Goal: Task Accomplishment & Management: Complete application form

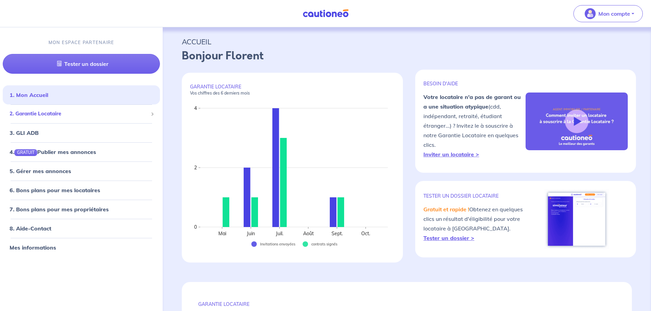
click at [37, 116] on span "2. Garantie Locataire" at bounding box center [79, 114] width 138 height 8
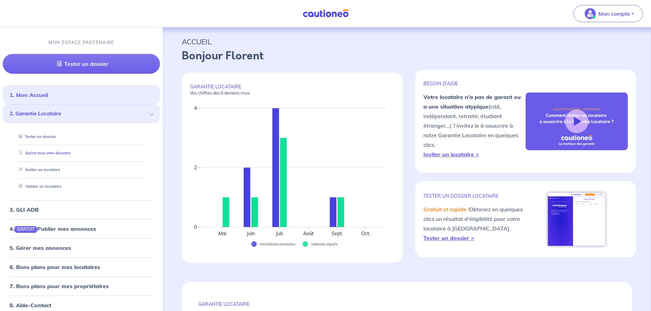
click at [32, 151] on link "Suivre tous mes dossiers" at bounding box center [43, 153] width 55 height 5
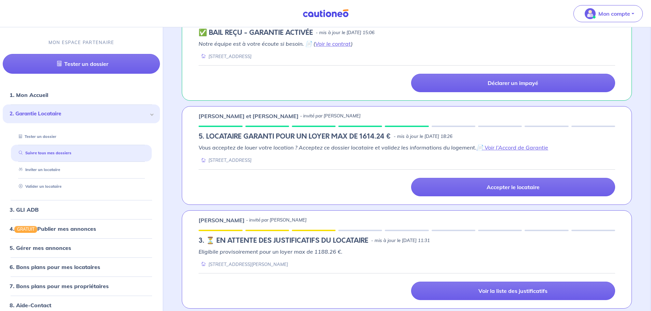
scroll to position [342, 0]
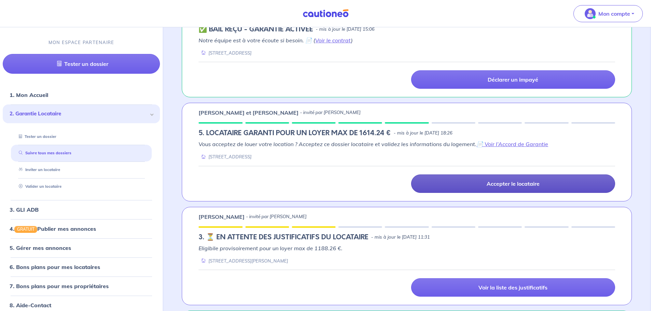
click at [502, 187] on p "Accepter le locataire" at bounding box center [512, 183] width 53 height 7
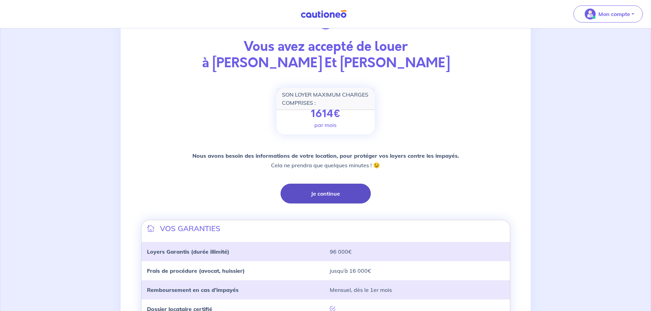
scroll to position [102, 0]
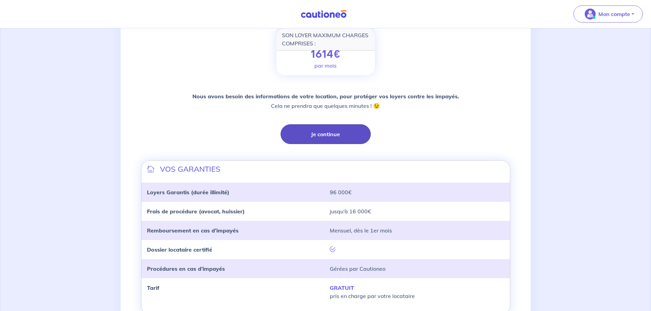
click at [338, 133] on button "Je continue" at bounding box center [325, 134] width 90 height 20
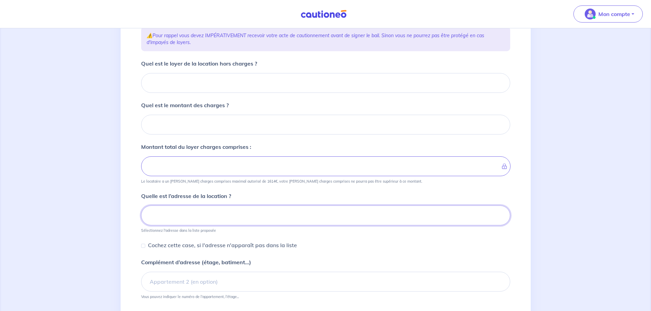
scroll to position [52, 0]
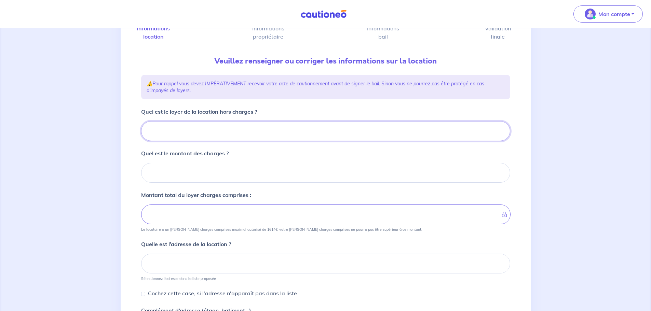
click at [219, 136] on input "Quel est le loyer de la location hors charges ?" at bounding box center [325, 131] width 369 height 20
type input "111"
type input "1117"
click at [236, 178] on input "Quel est le montant des charges ?" at bounding box center [325, 173] width 369 height 20
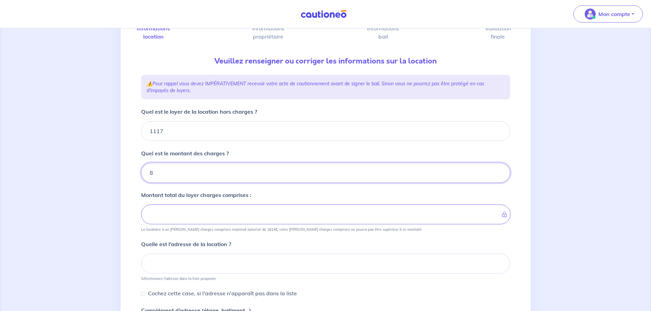
type input "84"
type input "1201"
type input "84"
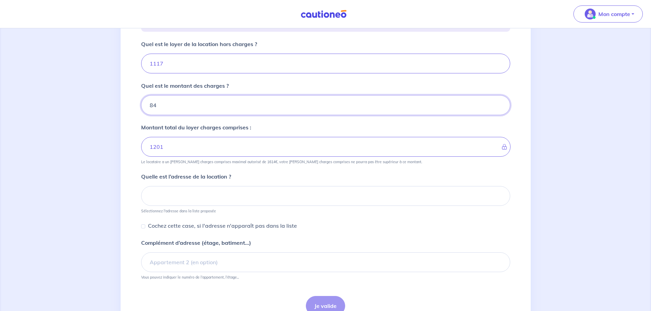
scroll to position [120, 0]
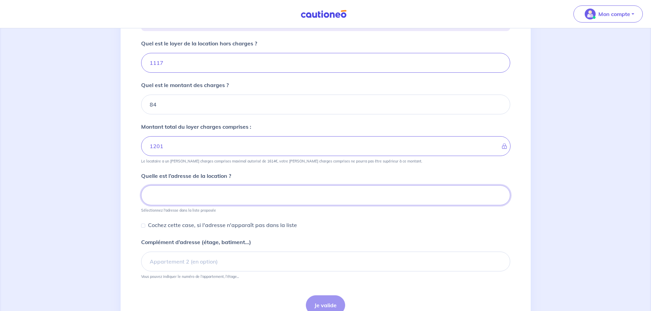
click at [220, 198] on input at bounding box center [325, 196] width 369 height 20
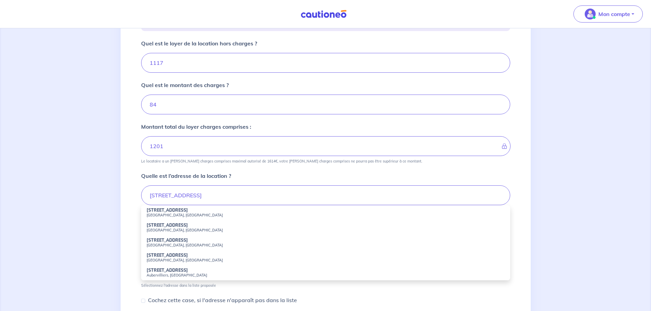
click at [209, 225] on li "[STREET_ADDRESS]" at bounding box center [325, 227] width 369 height 15
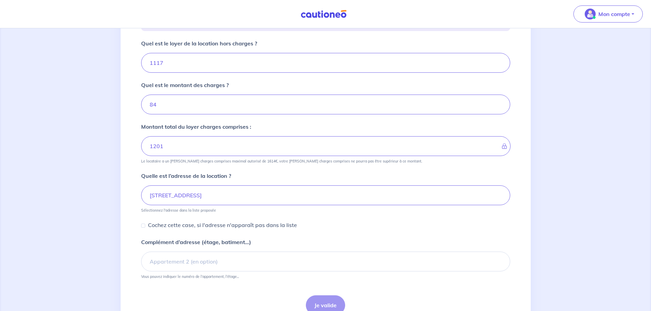
type input "[STREET_ADDRESS]"
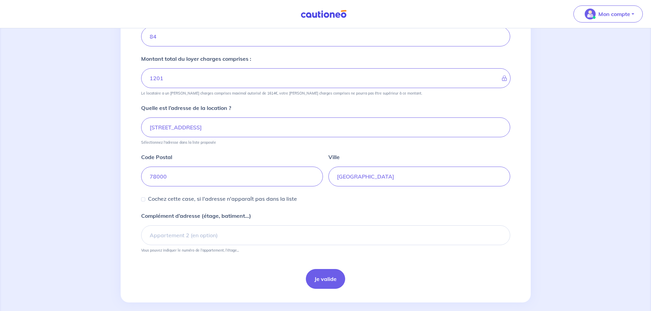
scroll to position [189, 0]
click at [219, 243] on input "Complément d’adresse (étage, batiment...)" at bounding box center [325, 235] width 369 height 20
type input "Bat A, 3e étage"
click at [328, 281] on button "Je valide" at bounding box center [325, 279] width 39 height 20
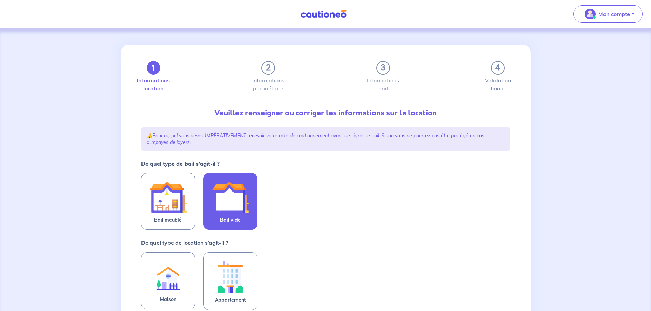
click at [229, 205] on img at bounding box center [230, 197] width 37 height 37
click at [0, 0] on input "Bail vide" at bounding box center [0, 0] width 0 height 0
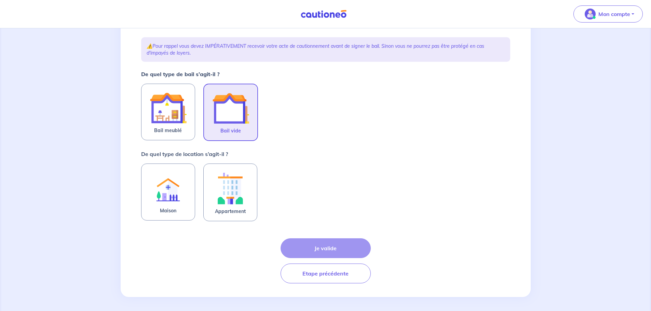
scroll to position [92, 0]
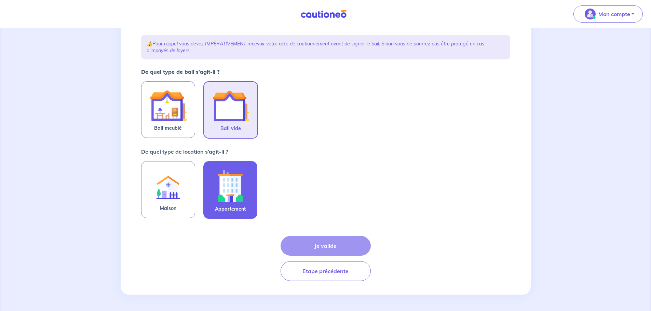
click at [234, 191] on img at bounding box center [230, 186] width 37 height 38
click at [0, 0] on input "Appartement" at bounding box center [0, 0] width 0 height 0
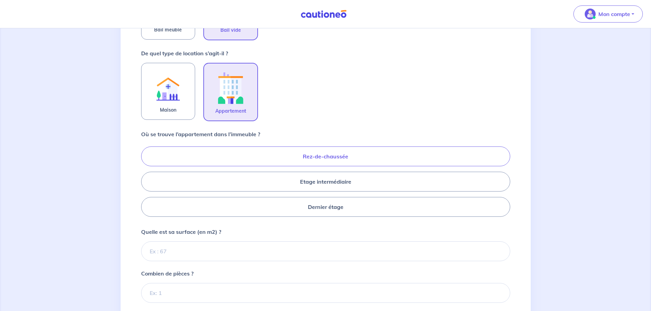
scroll to position [194, 0]
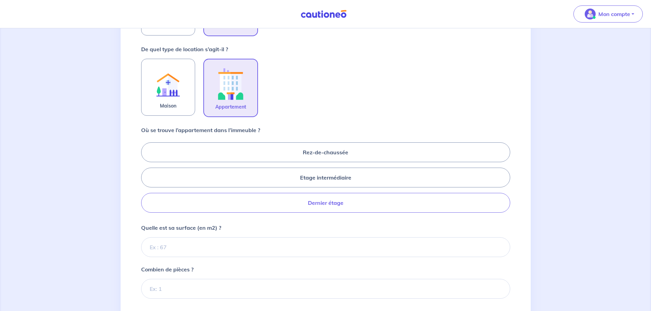
click at [265, 203] on label "Dernier étage" at bounding box center [325, 203] width 369 height 20
click at [146, 180] on input "Dernier étage" at bounding box center [143, 177] width 4 height 4
radio input "true"
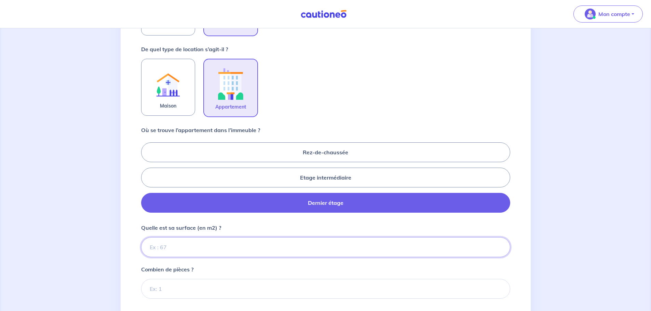
click at [215, 250] on input "Quelle est sa surface (en m2) ?" at bounding box center [325, 247] width 369 height 20
type input "56"
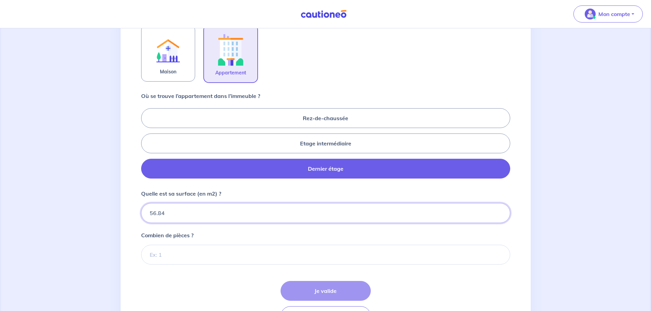
type input "56.84"
click at [169, 253] on input "Combien de pièces ?" at bounding box center [325, 255] width 369 height 20
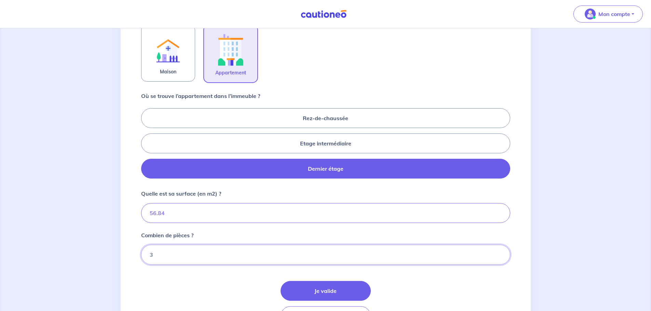
type input "3"
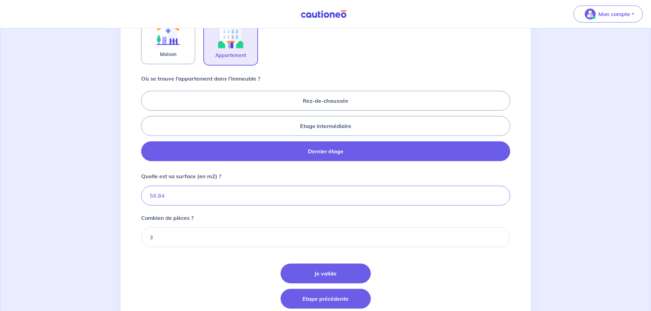
scroll to position [274, 0]
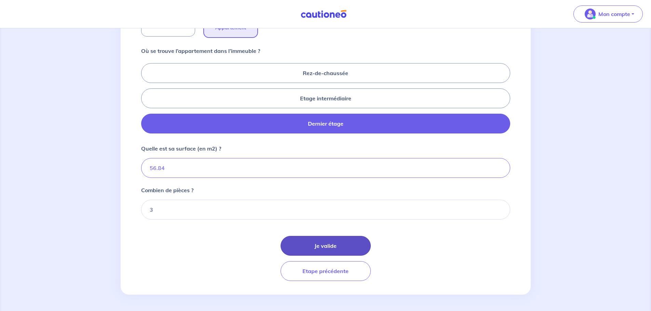
click at [350, 238] on button "Je valide" at bounding box center [325, 246] width 90 height 20
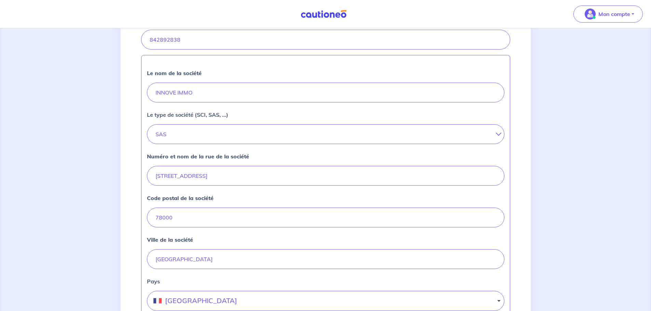
scroll to position [268, 0]
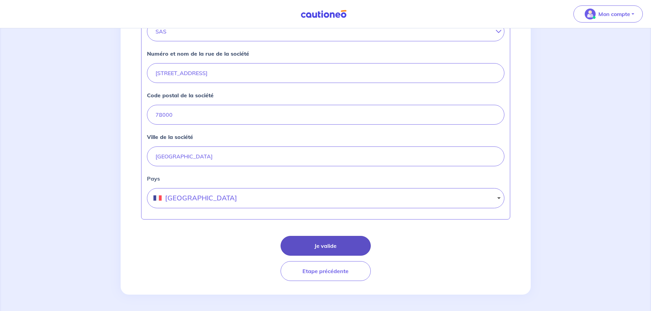
click at [327, 247] on button "Je valide" at bounding box center [325, 246] width 90 height 20
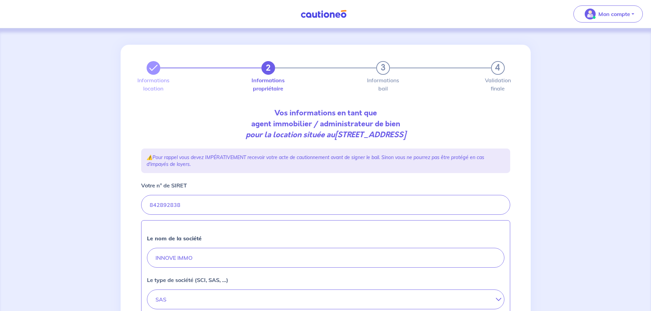
select select "FR"
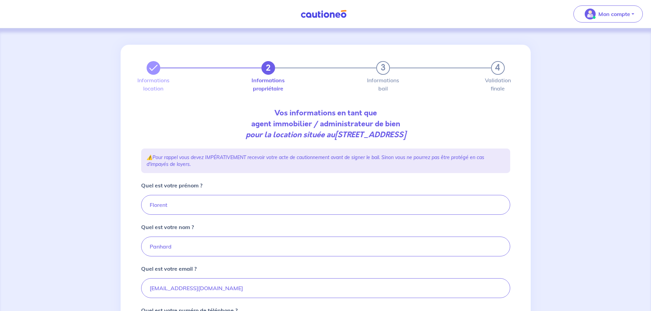
scroll to position [102, 0]
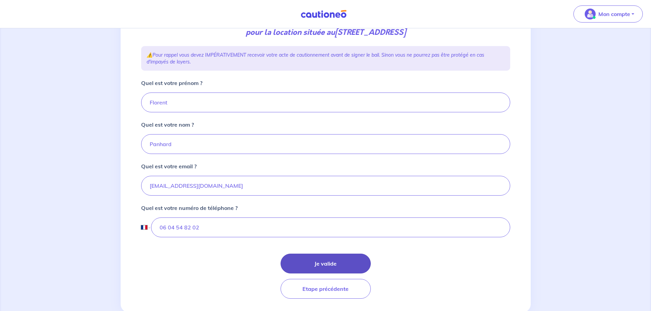
click at [324, 264] on button "Je valide" at bounding box center [325, 264] width 90 height 20
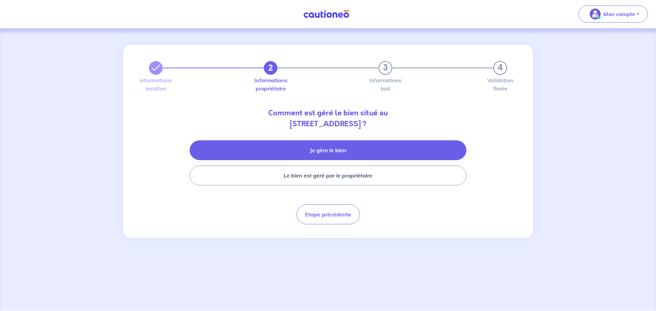
click at [338, 148] on button "Je gère le bien" at bounding box center [328, 150] width 277 height 20
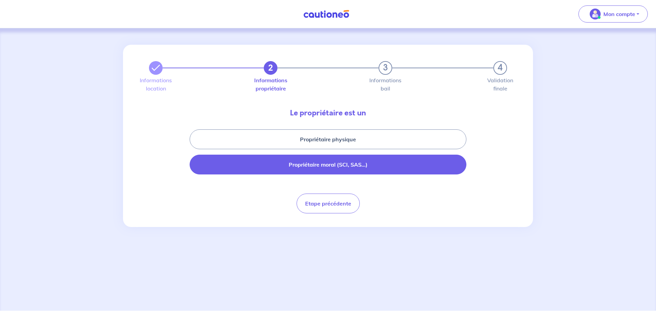
click at [329, 167] on button "Propriétaire moral (SCI, SAS...)" at bounding box center [328, 165] width 277 height 20
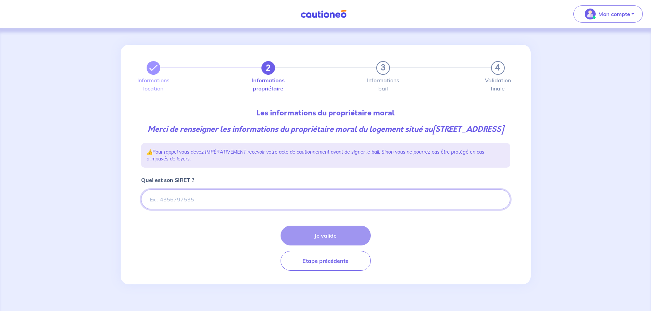
click at [205, 209] on input "Quel est son SIRET ?" at bounding box center [325, 200] width 369 height 20
paste input "428 667 471"
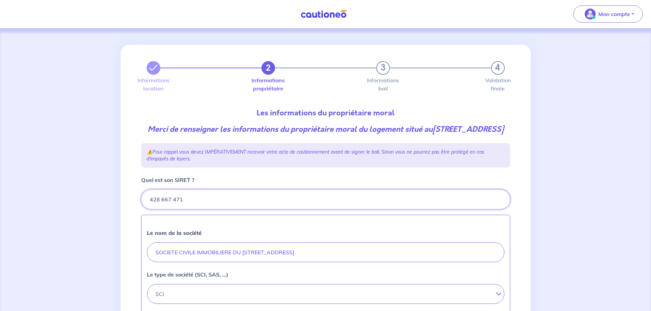
type input "428 667 471"
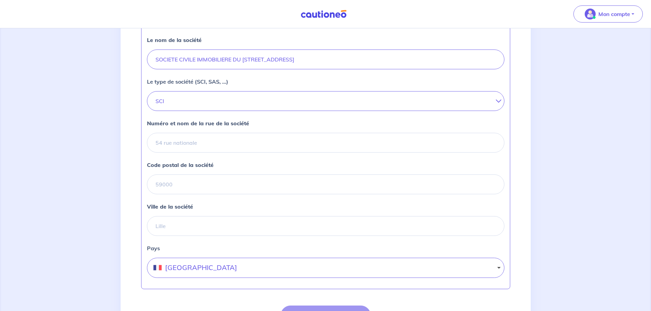
scroll to position [205, 0]
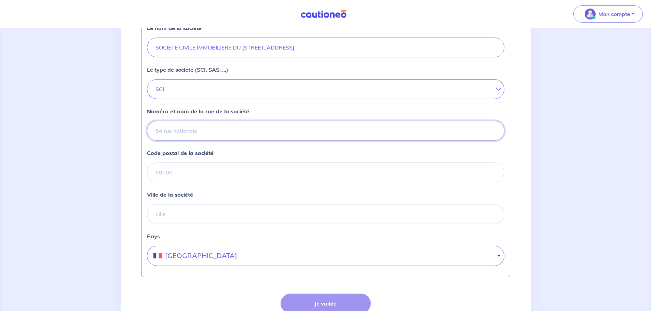
drag, startPoint x: 213, startPoint y: 146, endPoint x: 208, endPoint y: 146, distance: 4.4
click at [208, 141] on input "Numéro et nom de la rue de la société" at bounding box center [325, 131] width 357 height 20
type input "[STREET_ADDRESS]"
type input "78000"
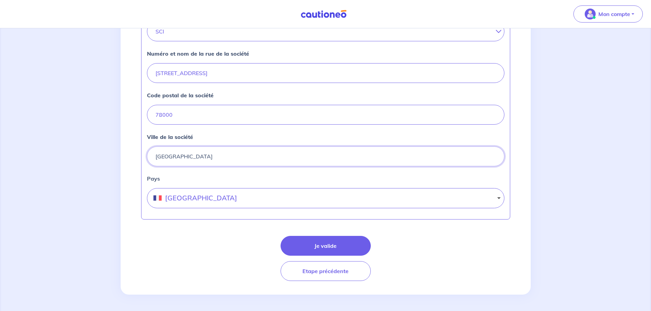
scroll to position [274, 0]
type input "[GEOGRAPHIC_DATA]"
click at [319, 245] on button "Je valide" at bounding box center [325, 246] width 90 height 20
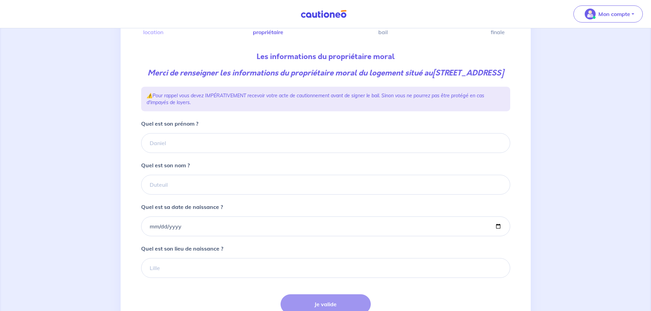
scroll to position [68, 0]
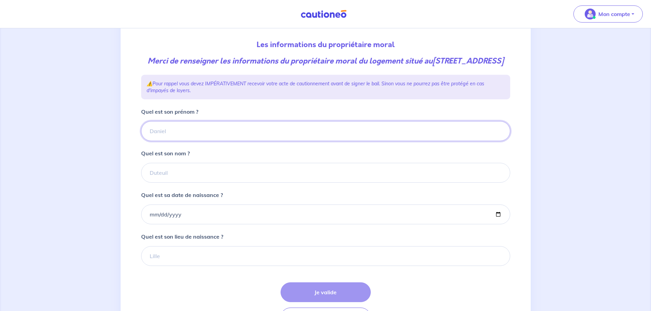
click at [216, 141] on input "Quel est son prénom ?" at bounding box center [325, 131] width 369 height 20
type input "[PERSON_NAME]"
type input "Moulinet"
click at [204, 224] on input "Quel est sa date de naissance ?" at bounding box center [325, 215] width 369 height 20
type input "[DATE]"
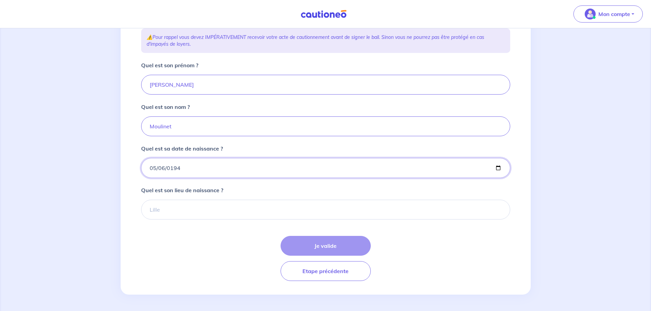
scroll to position [126, 0]
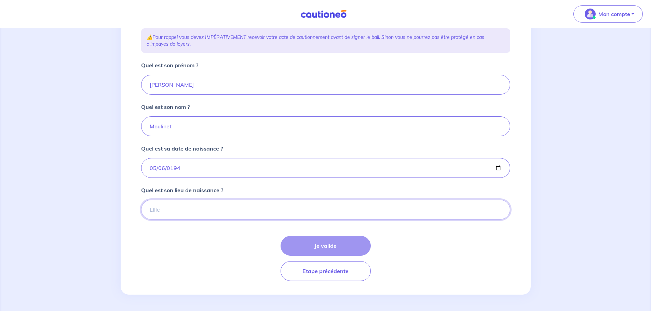
click at [168, 208] on input "Quel est son lieu de naissance ?" at bounding box center [325, 210] width 369 height 20
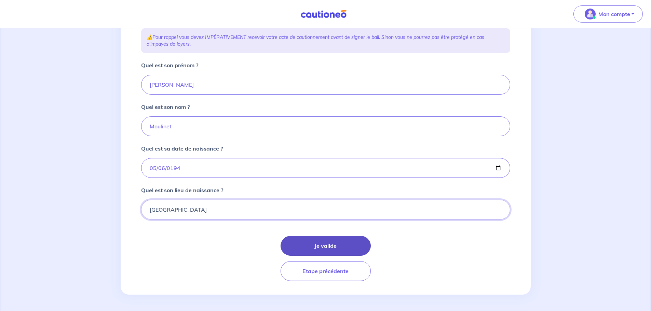
type input "[GEOGRAPHIC_DATA]"
click at [341, 250] on button "Je valide" at bounding box center [325, 246] width 90 height 20
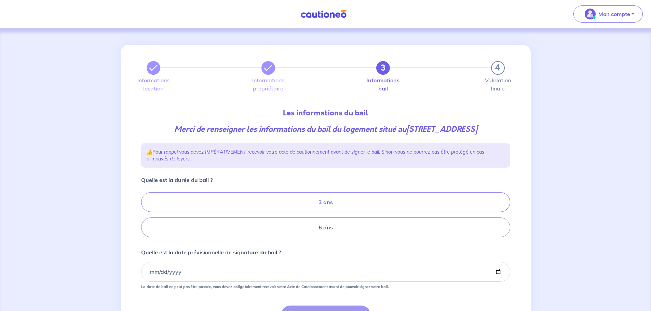
click at [325, 203] on label "3 ans" at bounding box center [325, 202] width 369 height 20
click at [146, 213] on input "3 ans" at bounding box center [143, 215] width 4 height 4
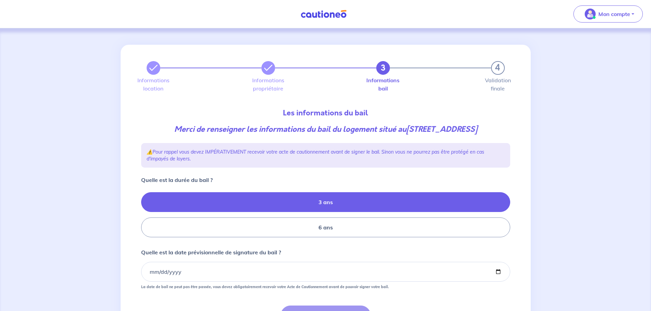
radio input "true"
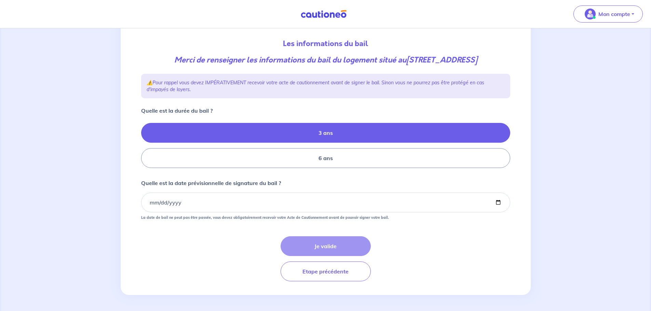
scroll to position [70, 0]
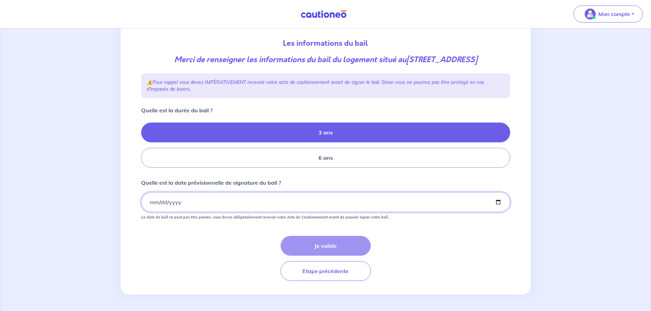
click at [147, 204] on input "Quelle est la date prévisionnelle de signature du bail ?" at bounding box center [325, 202] width 369 height 20
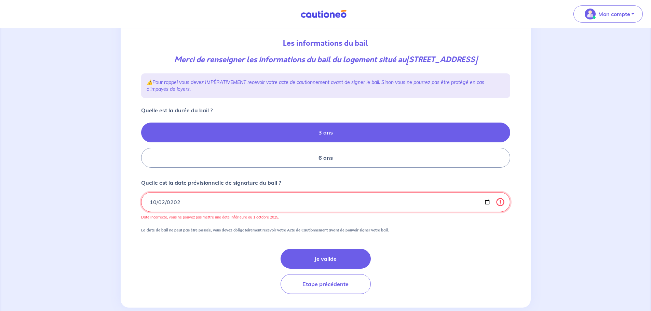
type input "[DATE]"
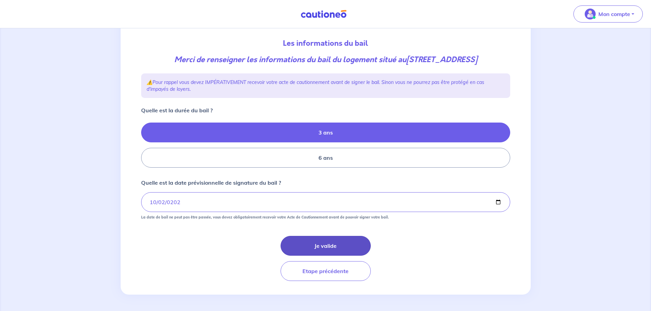
click at [344, 245] on button "Je valide" at bounding box center [325, 246] width 90 height 20
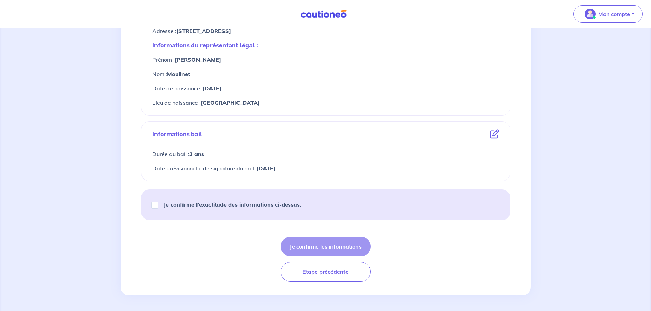
scroll to position [319, 0]
click at [154, 205] on input "Je confirme l’exactitude des informations ci-dessus." at bounding box center [154, 204] width 7 height 7
checkbox input "true"
click at [314, 243] on button "Je confirme les informations" at bounding box center [325, 246] width 90 height 20
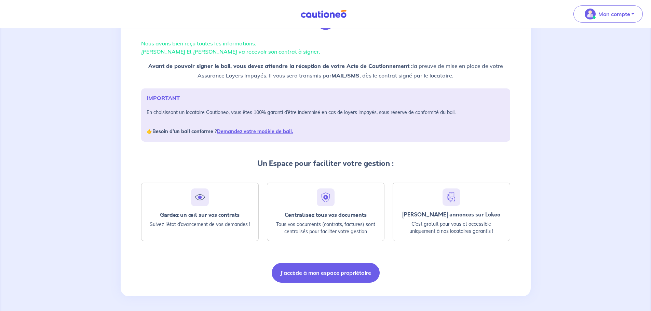
scroll to position [44, 0]
